Goal: Task Accomplishment & Management: Use online tool/utility

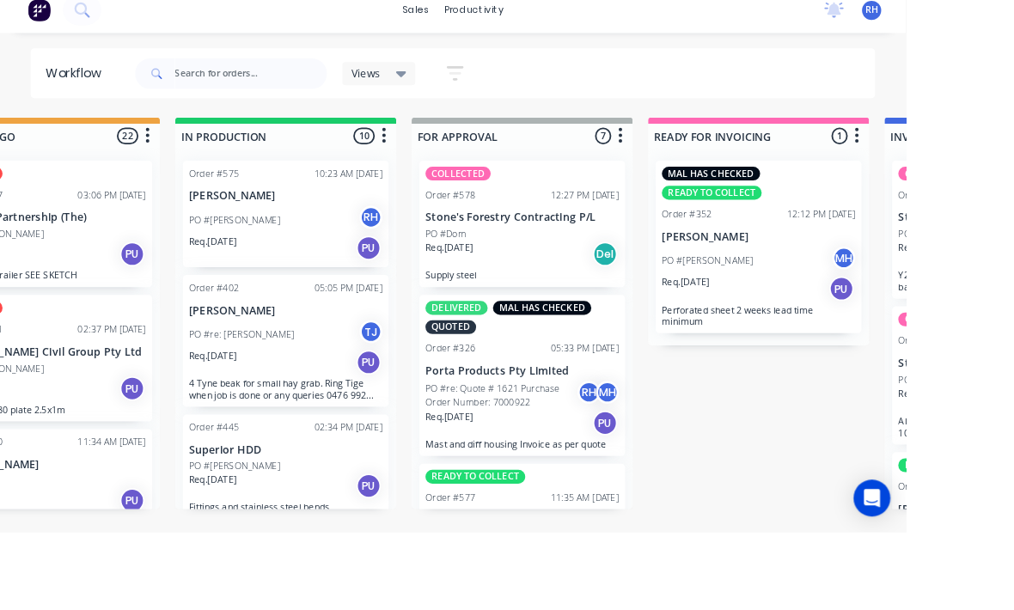
scroll to position [31, 973]
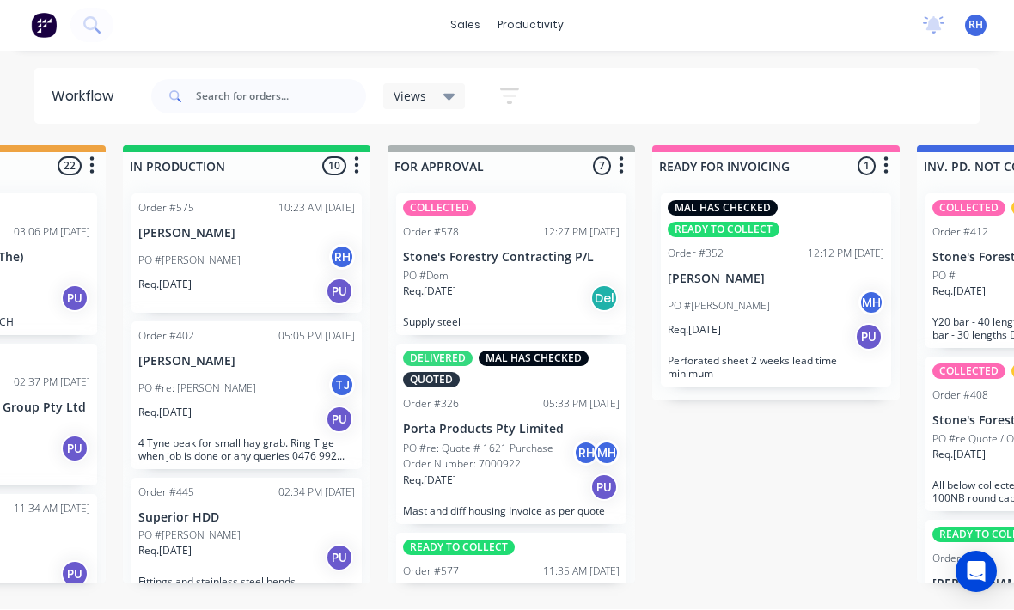
click at [261, 245] on div "PO #[PERSON_NAME]" at bounding box center [246, 261] width 217 height 33
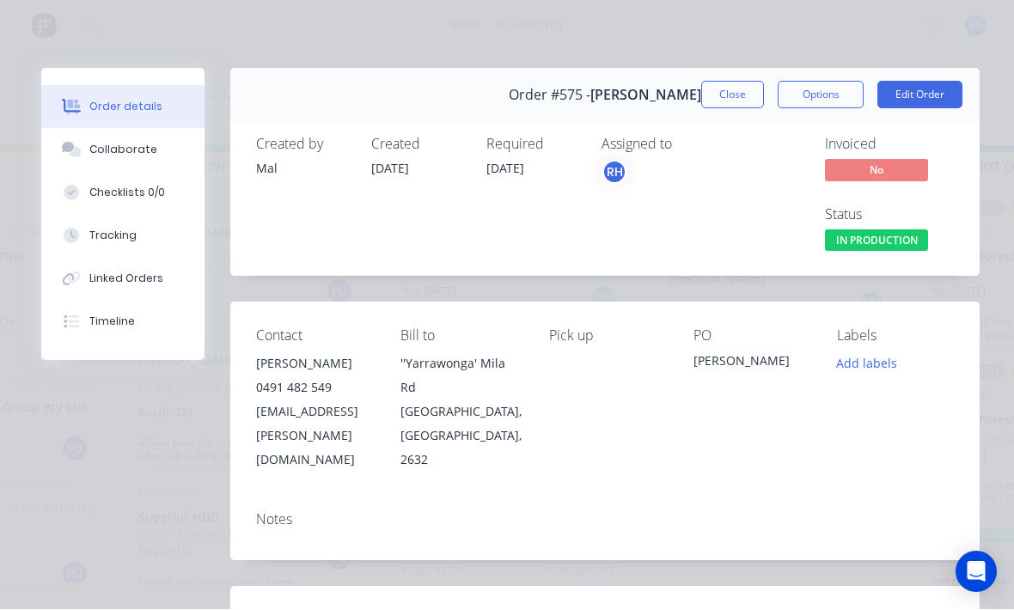
scroll to position [0, 0]
click at [149, 227] on button "Tracking" at bounding box center [122, 236] width 163 height 43
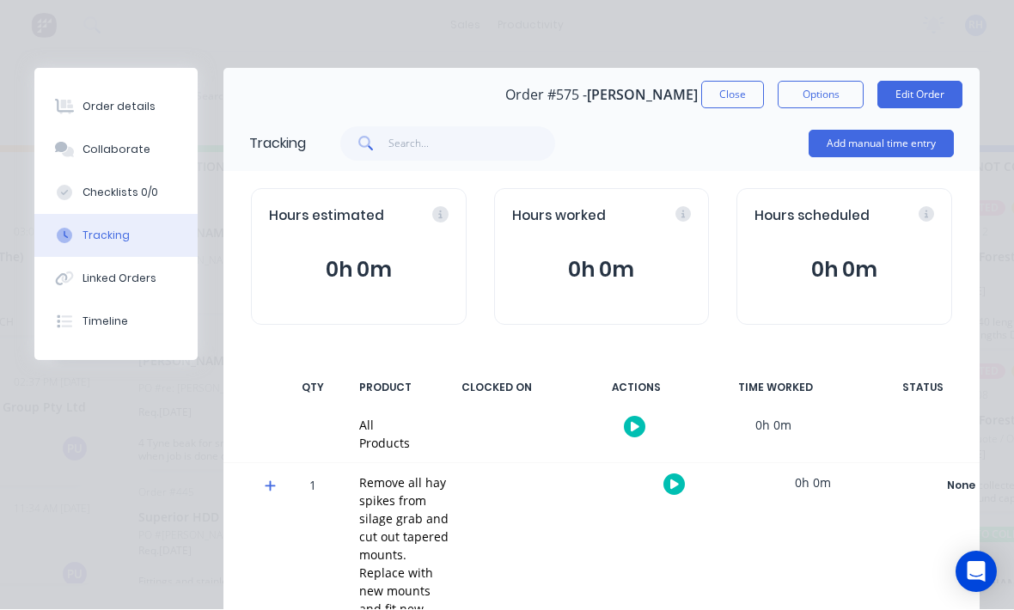
click at [931, 142] on button "Add manual time entry" at bounding box center [881, 144] width 145 height 27
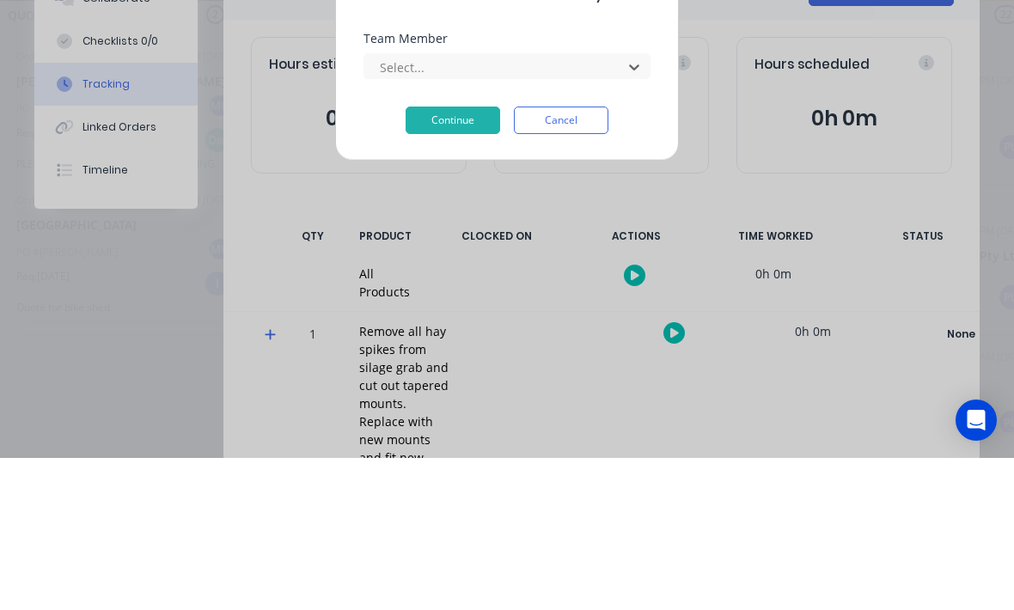
scroll to position [31, 34]
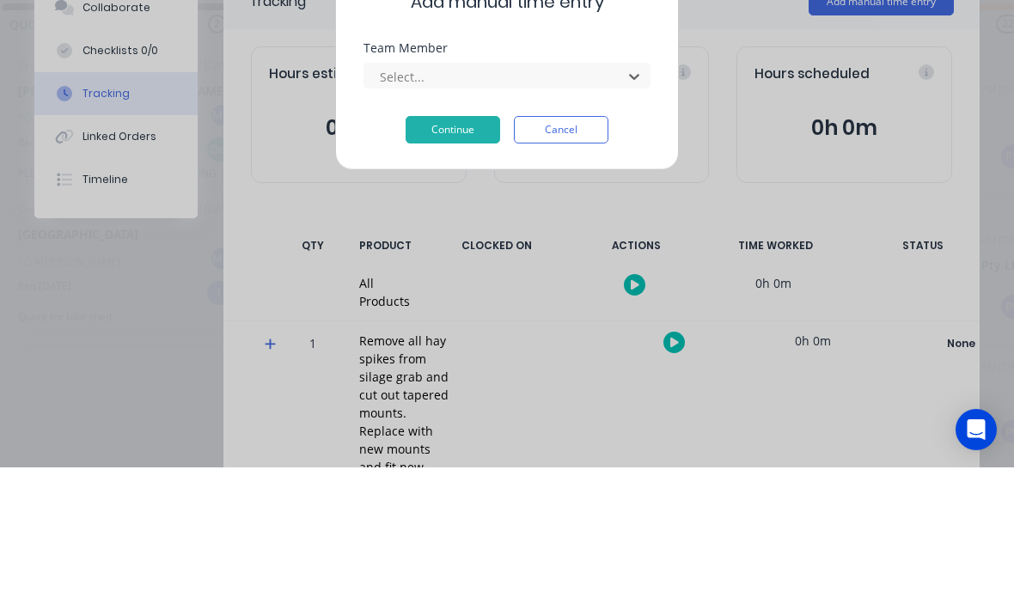
click at [628, 211] on icon at bounding box center [634, 219] width 17 height 17
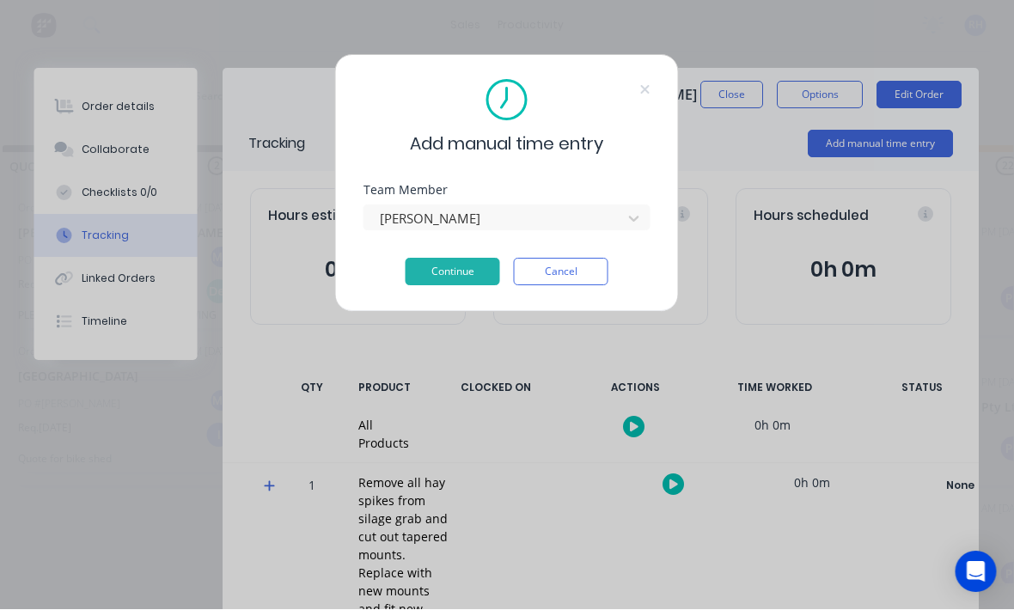
scroll to position [31, 35]
click at [475, 264] on button "Continue" at bounding box center [453, 272] width 95 height 27
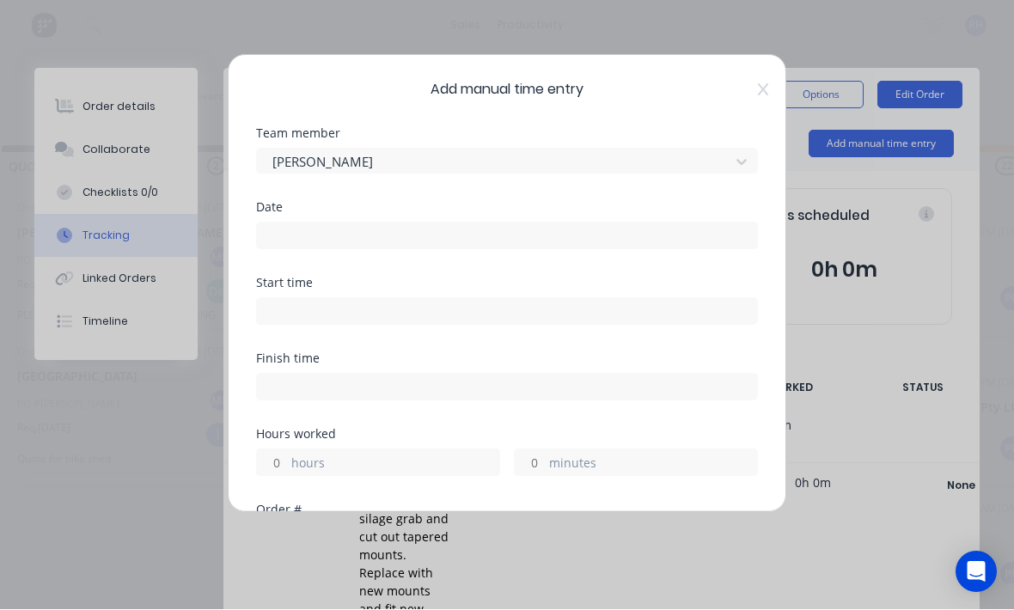
click at [509, 229] on input at bounding box center [507, 236] width 500 height 26
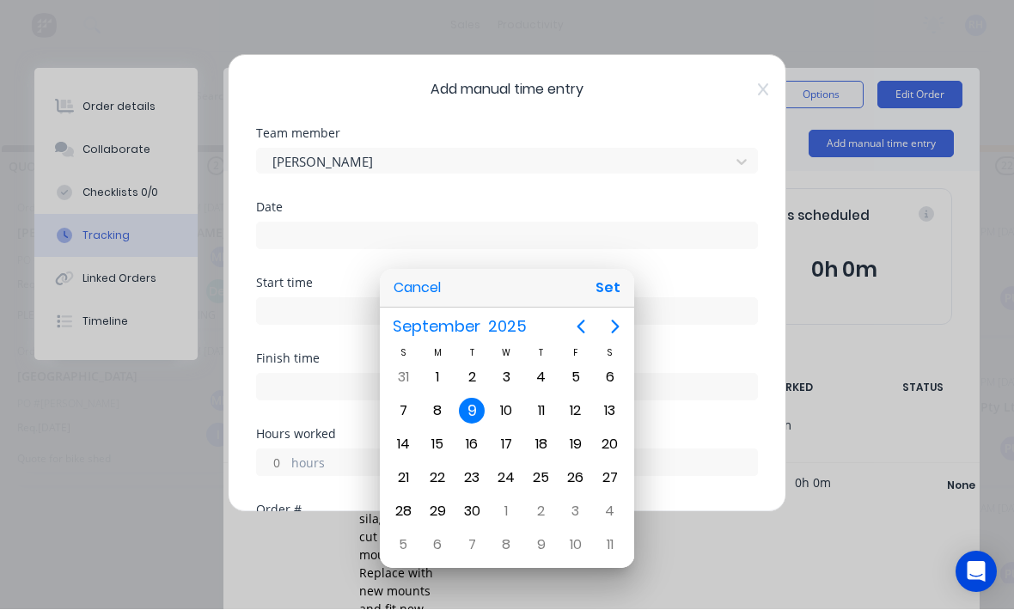
click at [621, 282] on button "Set" at bounding box center [608, 288] width 39 height 31
type input "[DATE]"
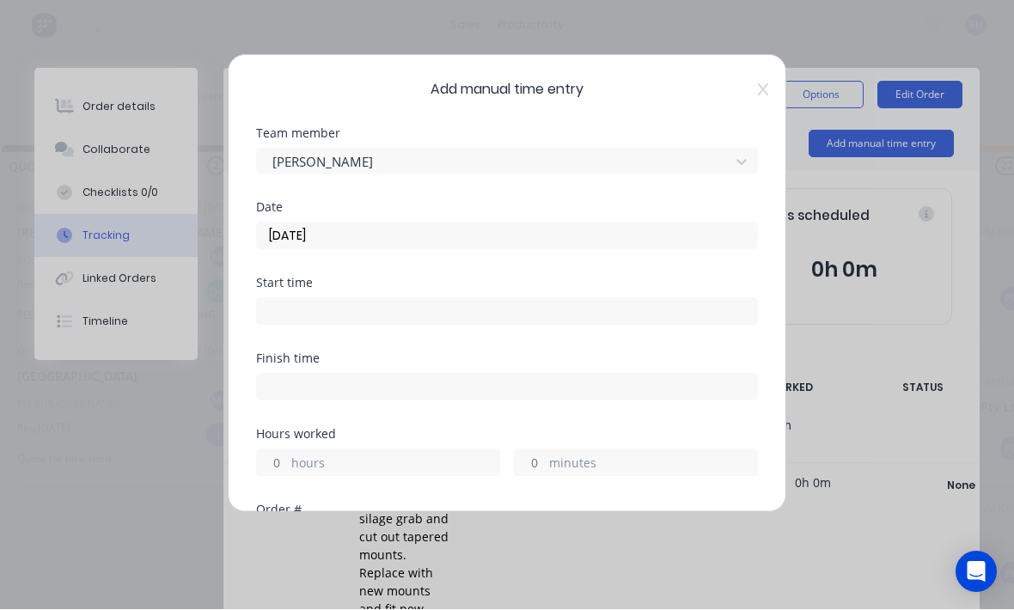
click at [450, 308] on input at bounding box center [507, 312] width 500 height 26
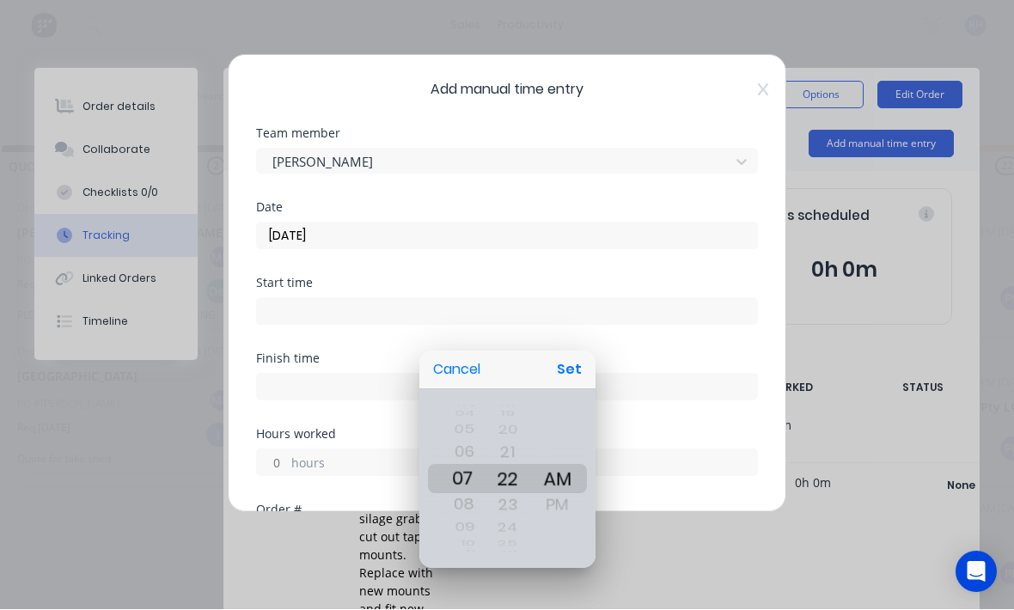
click at [582, 369] on button "Set" at bounding box center [569, 370] width 39 height 31
type input "07:22 AM"
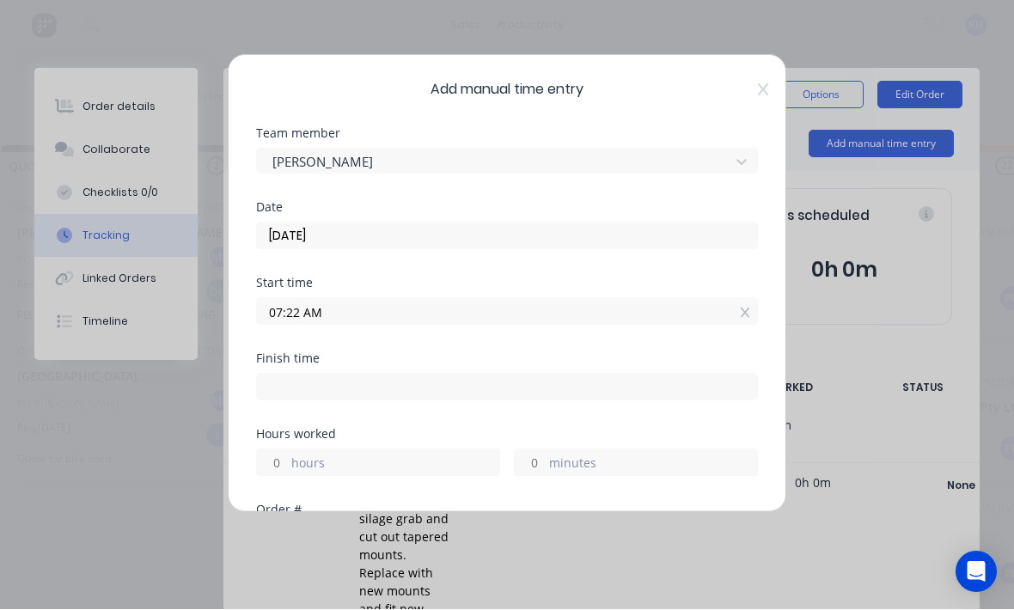
click at [307, 455] on label "hours" at bounding box center [395, 465] width 208 height 21
click at [287, 455] on input "hours" at bounding box center [272, 463] width 30 height 26
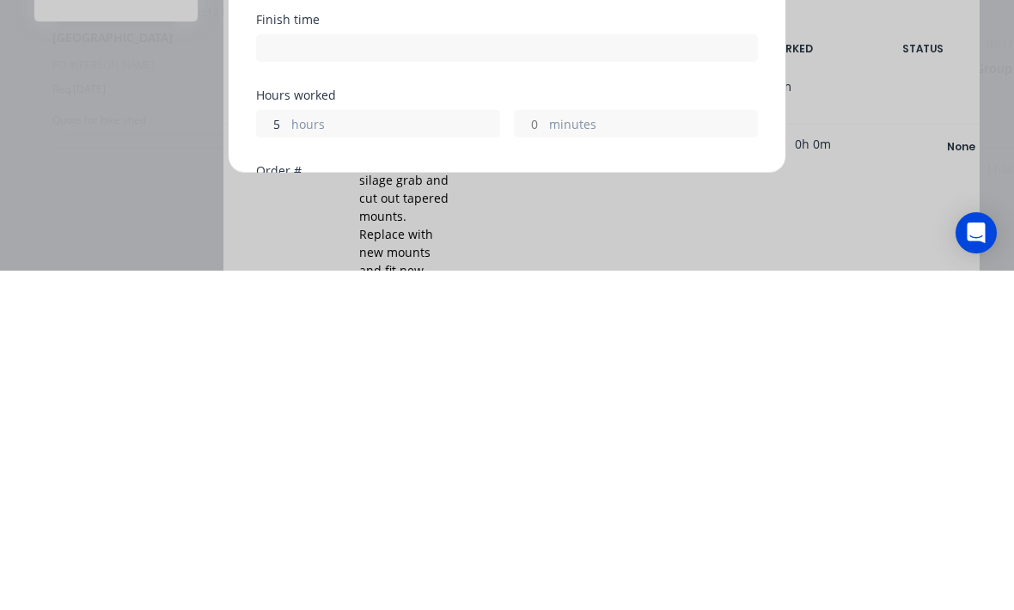
type input "5"
click at [586, 455] on label "minutes" at bounding box center [653, 465] width 208 height 21
click at [545, 450] on input "minutes" at bounding box center [530, 463] width 30 height 26
type input "12:22 PM"
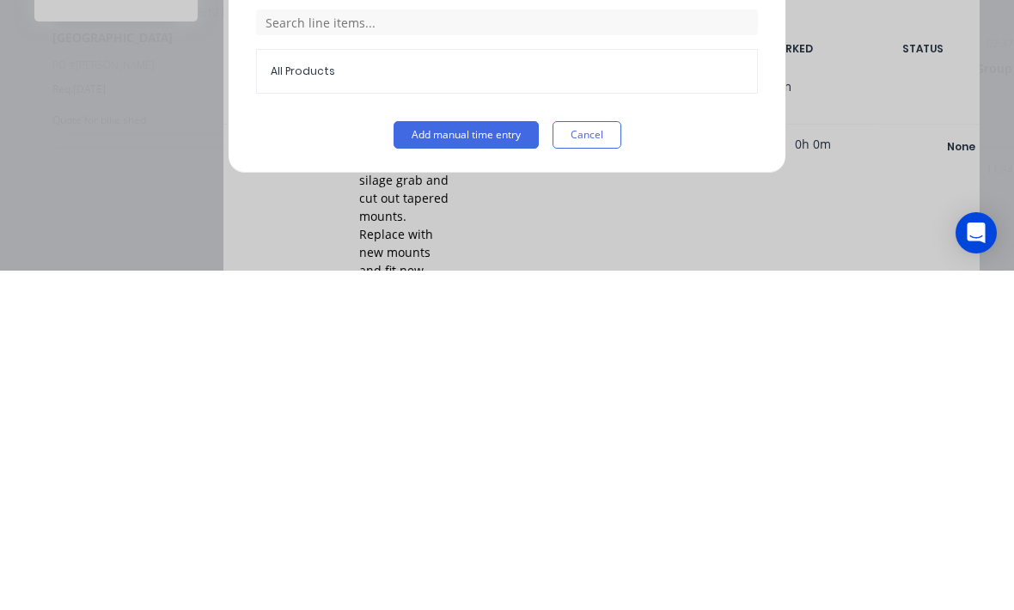
scroll to position [463, 0]
type input "45"
click at [486, 461] on button "Add manual time entry" at bounding box center [466, 474] width 145 height 27
type input "01:07 PM"
